Goal: Use online tool/utility: Utilize a website feature to perform a specific function

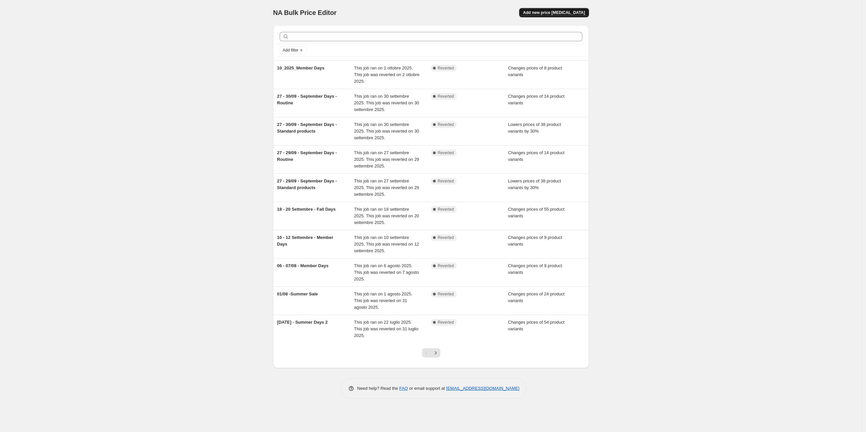
click at [583, 11] on span "Add new price [MEDICAL_DATA]" at bounding box center [554, 12] width 62 height 5
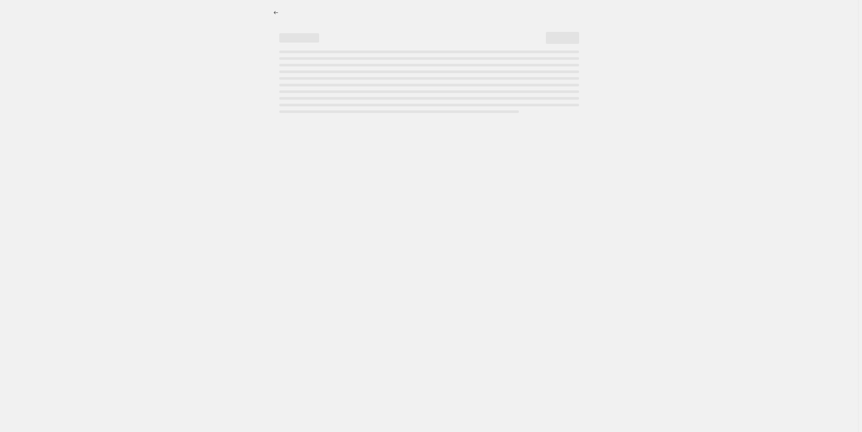
select select "percentage"
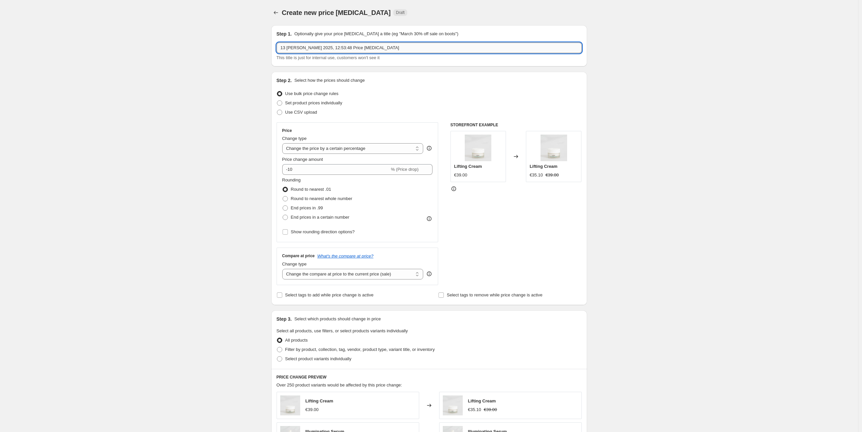
click at [331, 49] on input "13 [PERSON_NAME] 2025, 12:53:48 Price [MEDICAL_DATA]" at bounding box center [429, 48] width 305 height 11
type input "17/10 - Routine R3 Bundle - Normale Price"
click at [316, 103] on span "Set product prices individually" at bounding box center [313, 102] width 57 height 5
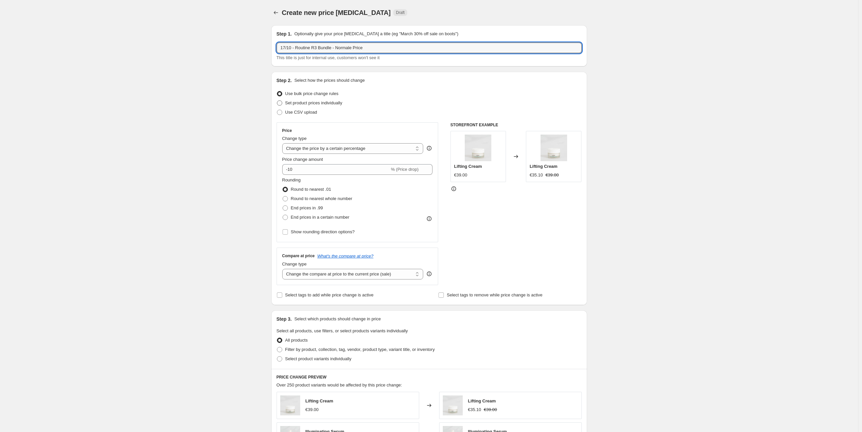
click at [277, 101] on input "Set product prices individually" at bounding box center [277, 100] width 0 height 0
radio input "true"
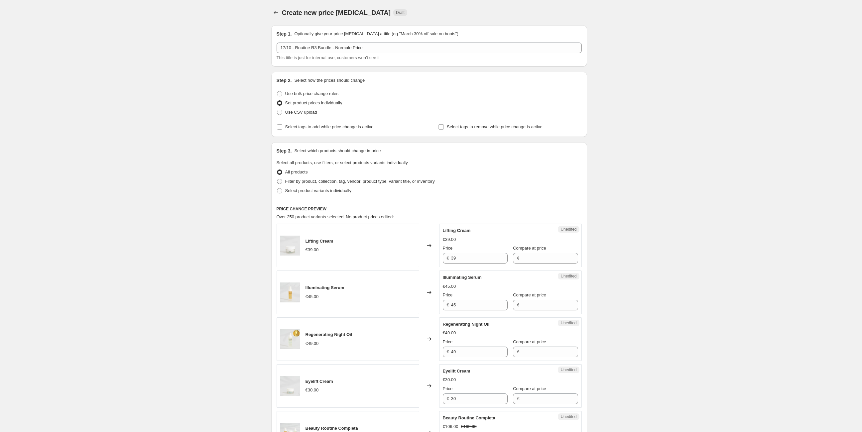
click at [354, 180] on span "Filter by product, collection, tag, vendor, product type, variant title, or inv…" at bounding box center [360, 181] width 150 height 5
click at [277, 179] on input "Filter by product, collection, tag, vendor, product type, variant title, or inv…" at bounding box center [277, 179] width 0 height 0
radio input "true"
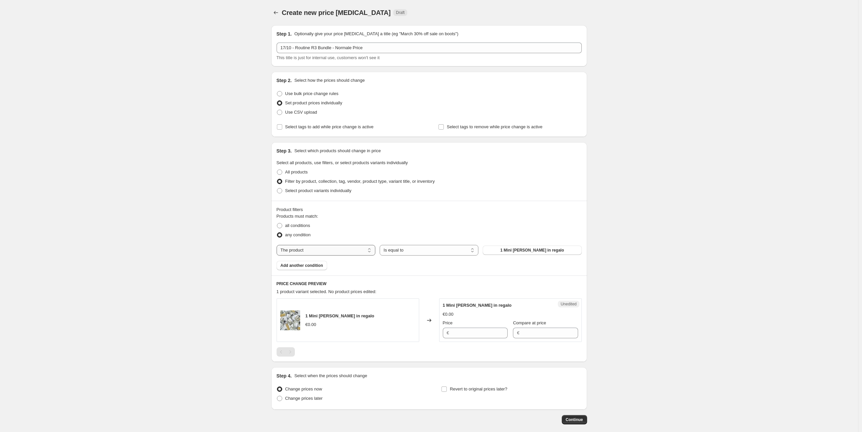
click at [308, 251] on select "The product The product's collection The product's tag The product's vendor The…" at bounding box center [326, 250] width 99 height 11
select select "tag"
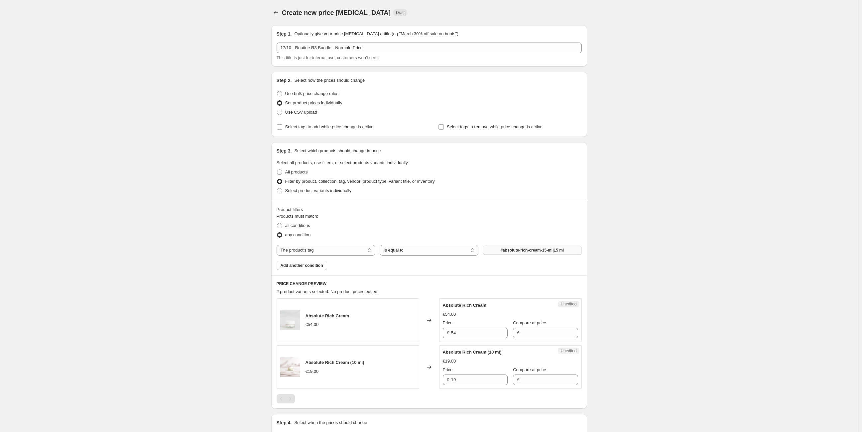
click at [535, 252] on span "#absolute-rich-cream-15-ml|15 ml" at bounding box center [532, 250] width 64 height 5
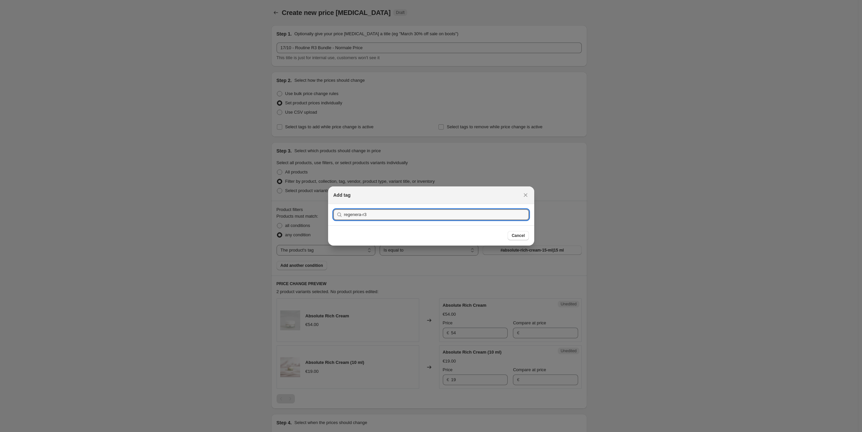
type input "regenera-r3"
click at [334, 204] on button "Submit" at bounding box center [343, 207] width 19 height 7
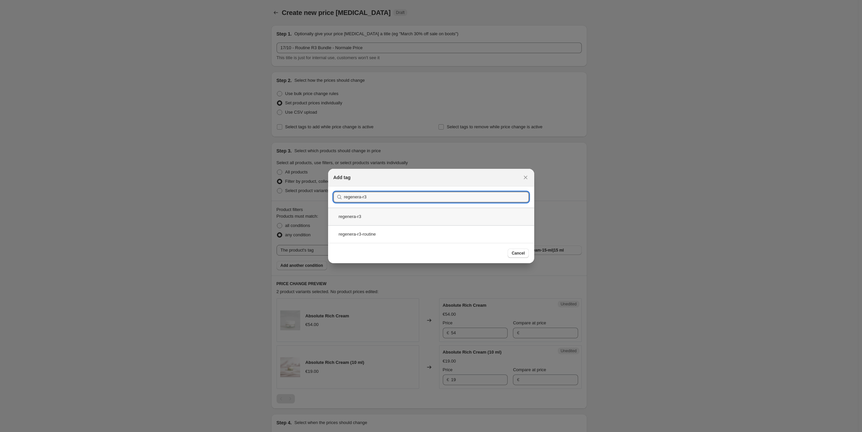
click at [396, 218] on div "regenera-r3" at bounding box center [431, 217] width 206 height 18
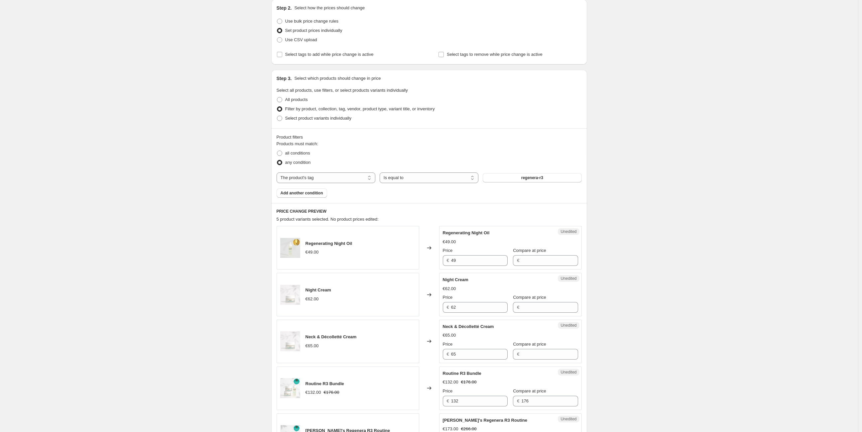
scroll to position [148, 0]
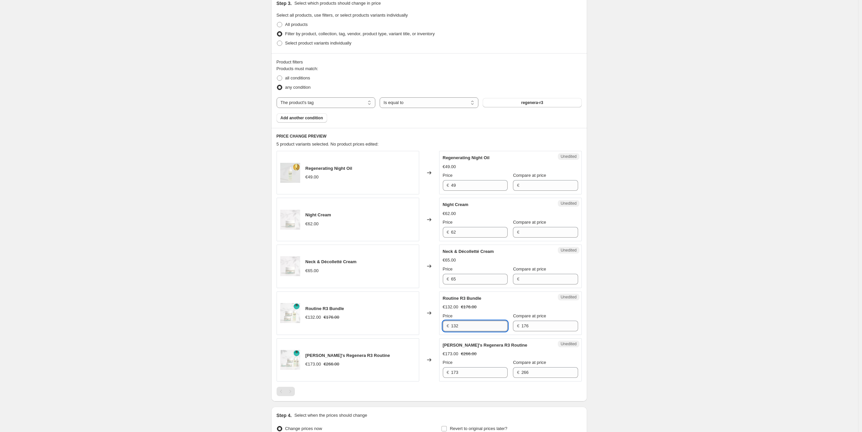
click at [466, 327] on input "132" at bounding box center [479, 326] width 57 height 11
type input "149"
drag, startPoint x: 706, startPoint y: 332, endPoint x: 715, endPoint y: 331, distance: 9.1
click at [706, 331] on div "Create new price [MEDICAL_DATA]. This page is ready Create new price [MEDICAL_D…" at bounding box center [429, 178] width 858 height 652
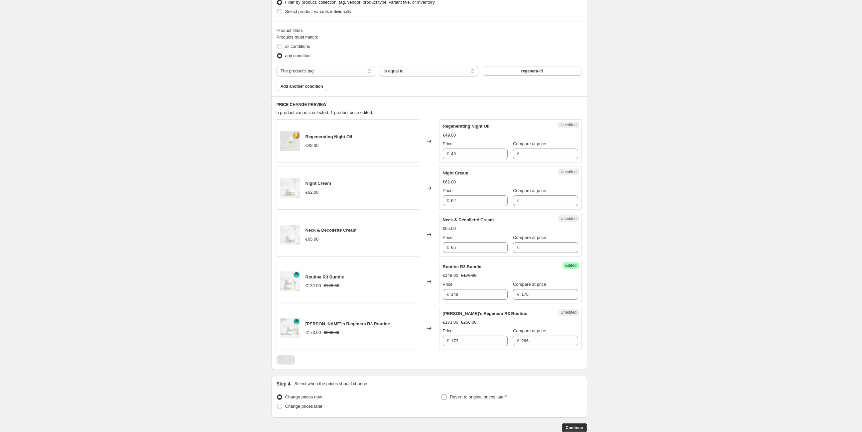
scroll to position [218, 0]
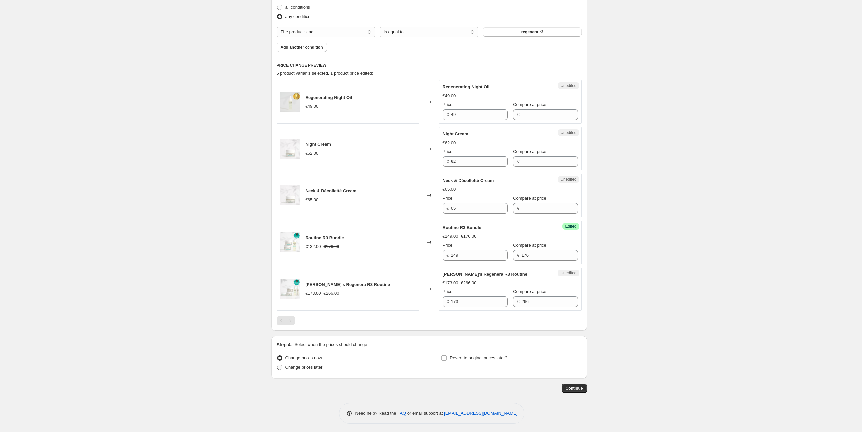
click at [316, 369] on span "Change prices later" at bounding box center [304, 367] width 38 height 5
click at [277, 365] on input "Change prices later" at bounding box center [277, 365] width 0 height 0
radio input "true"
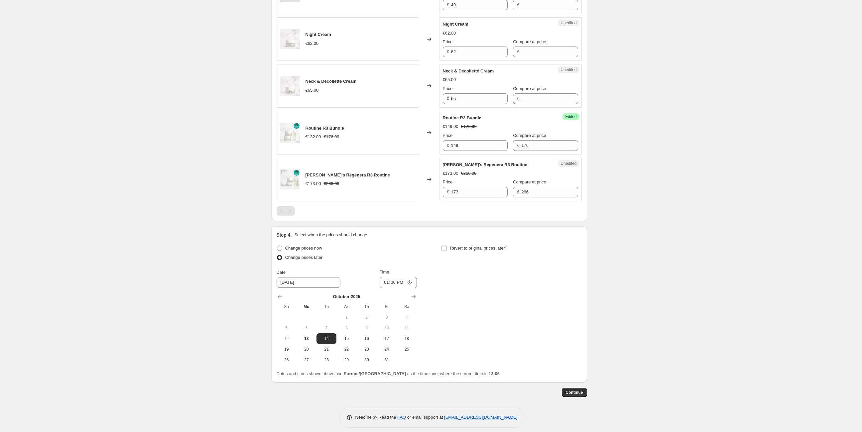
scroll to position [333, 0]
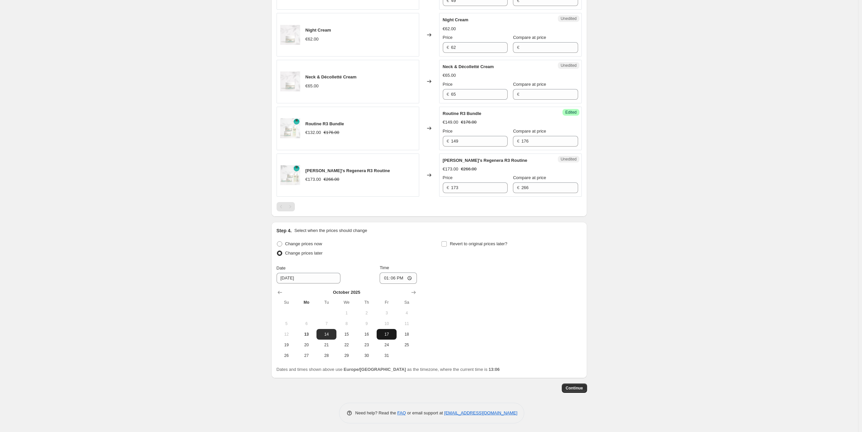
click at [387, 335] on span "17" at bounding box center [386, 334] width 15 height 5
type input "[DATE]"
click at [399, 279] on input "13:06" at bounding box center [398, 278] width 37 height 11
type input "00:01"
click at [483, 287] on div "Change prices now Change prices later Date [DATE] Time 00:[DATE] Mo Tu We Th Fr…" at bounding box center [429, 300] width 305 height 122
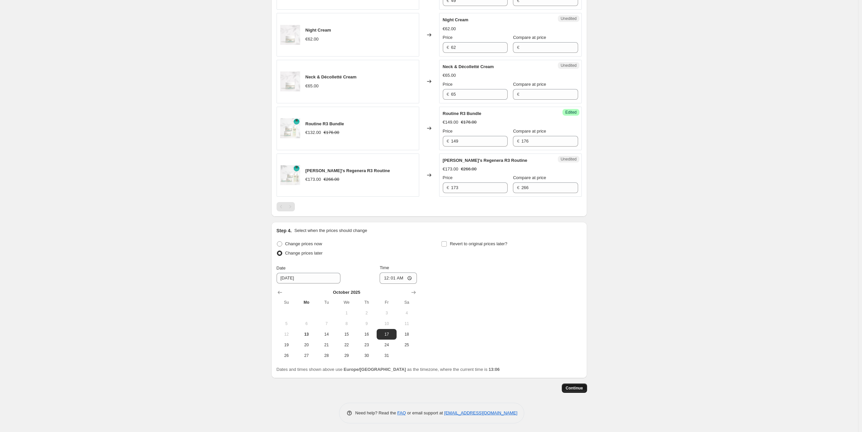
click at [579, 389] on span "Continue" at bounding box center [574, 388] width 17 height 5
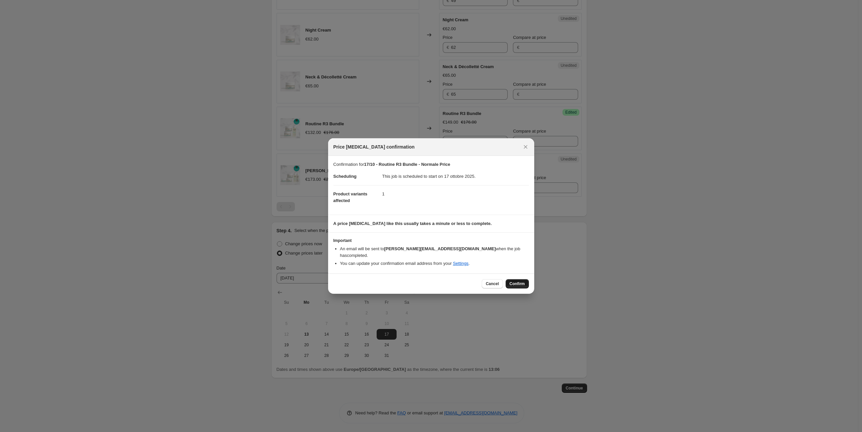
click at [515, 281] on span "Confirm" at bounding box center [517, 283] width 15 height 5
type input "17/10 - Routine R3 Bundle - Normale Price"
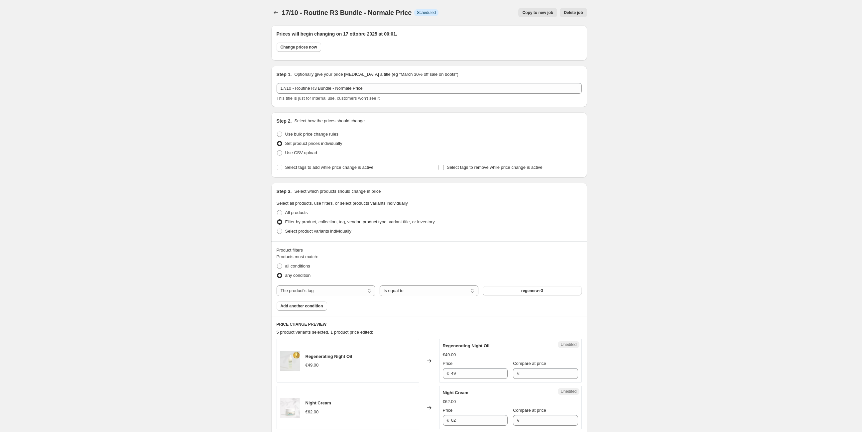
scroll to position [333, 0]
